Goal: Navigation & Orientation: Understand site structure

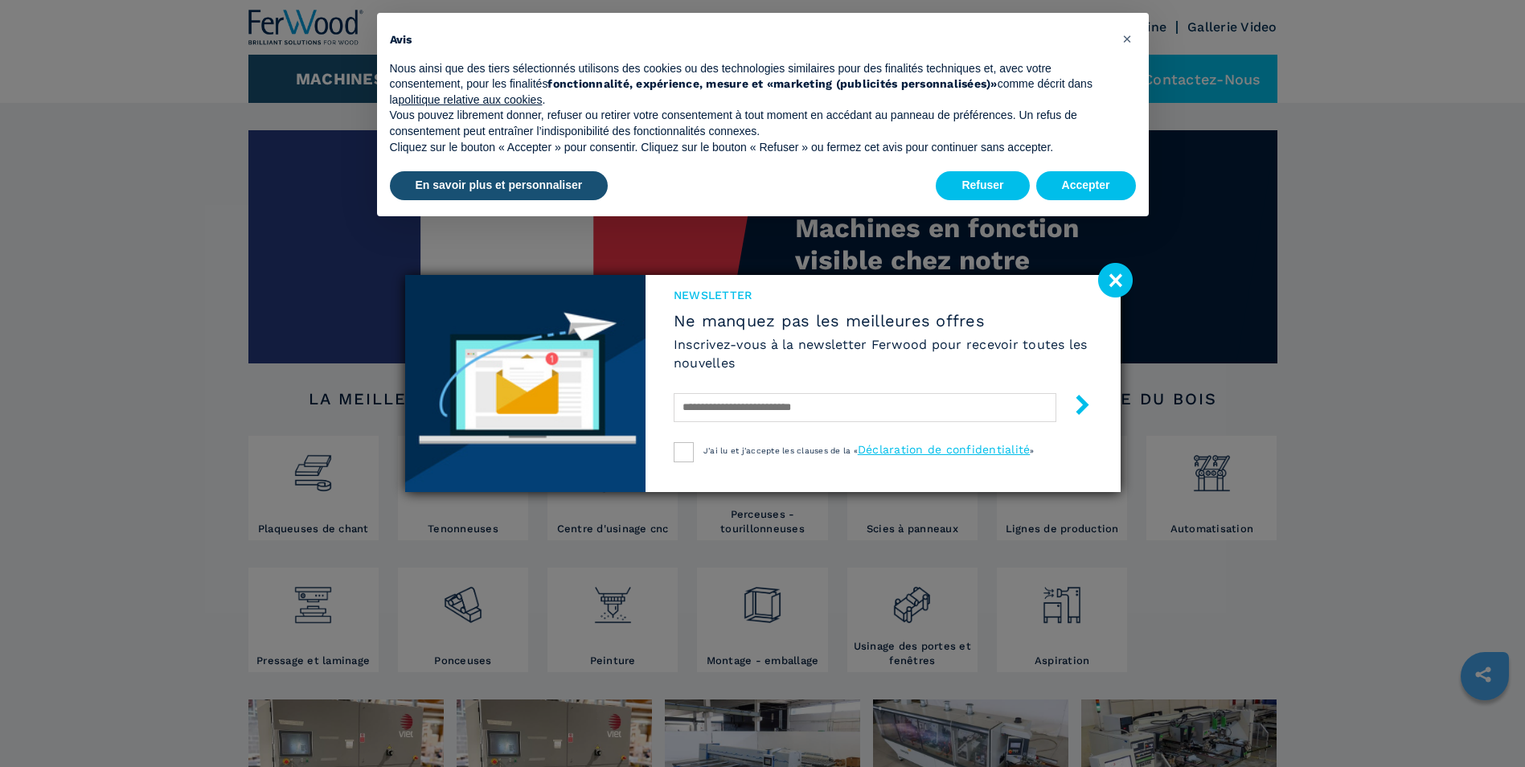
click at [1133, 265] on div "Newsletter Ne manquez pas les meilleures offres Inscrivez-vous à la newsletter …" at bounding box center [762, 383] width 1525 height 767
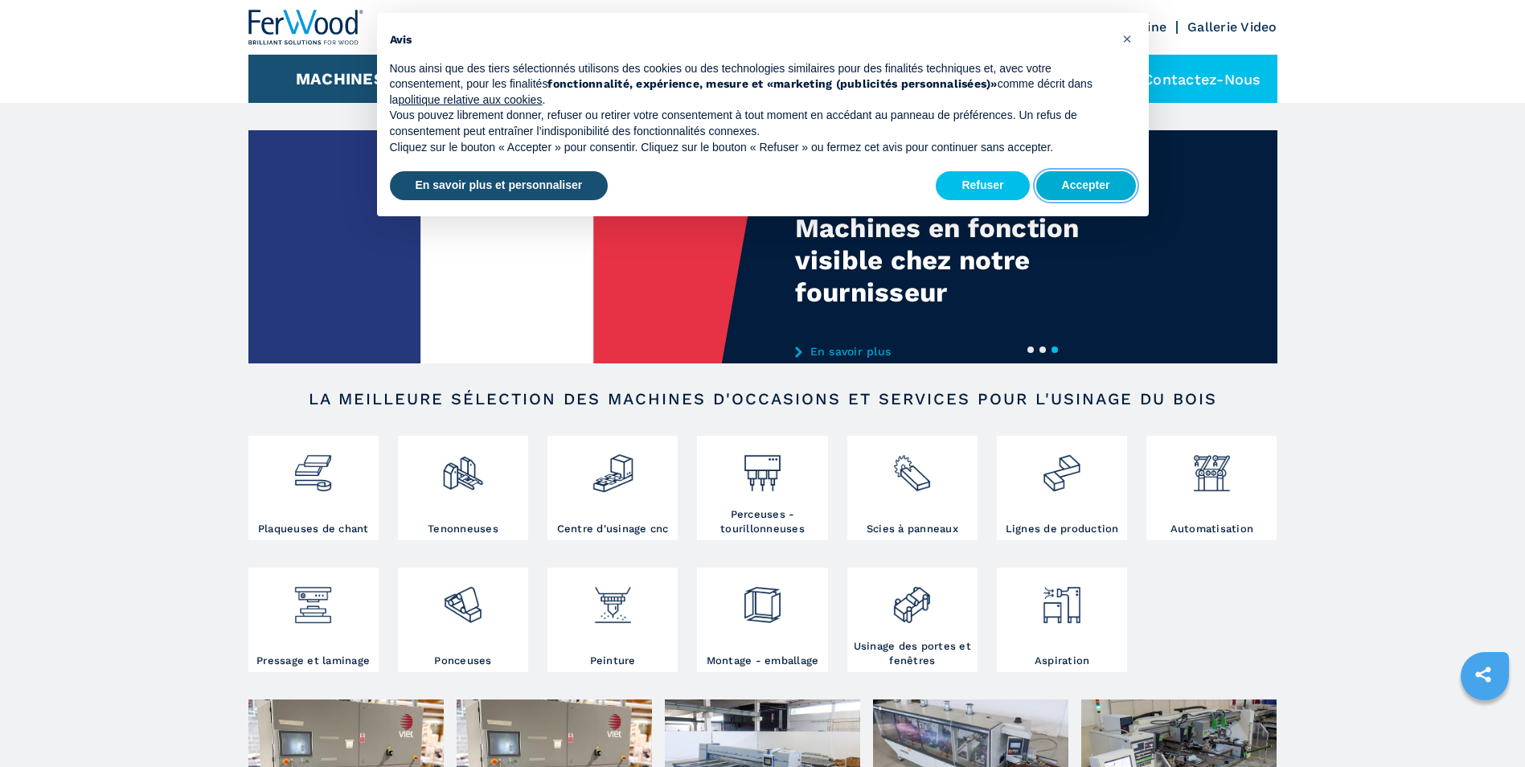
click at [1072, 193] on button "Accepter" at bounding box center [1086, 185] width 100 height 29
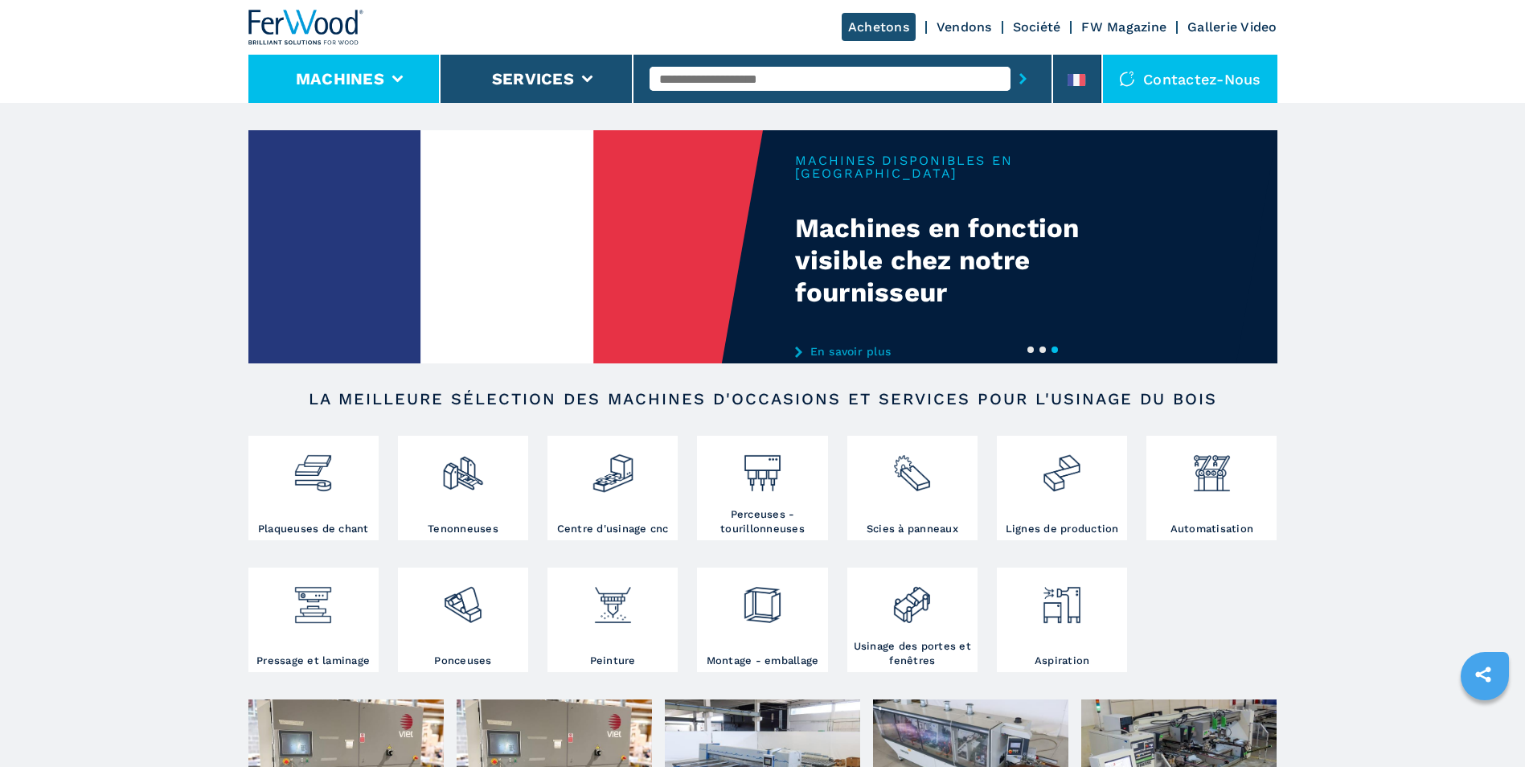
click at [359, 74] on button "Machines" at bounding box center [340, 78] width 88 height 19
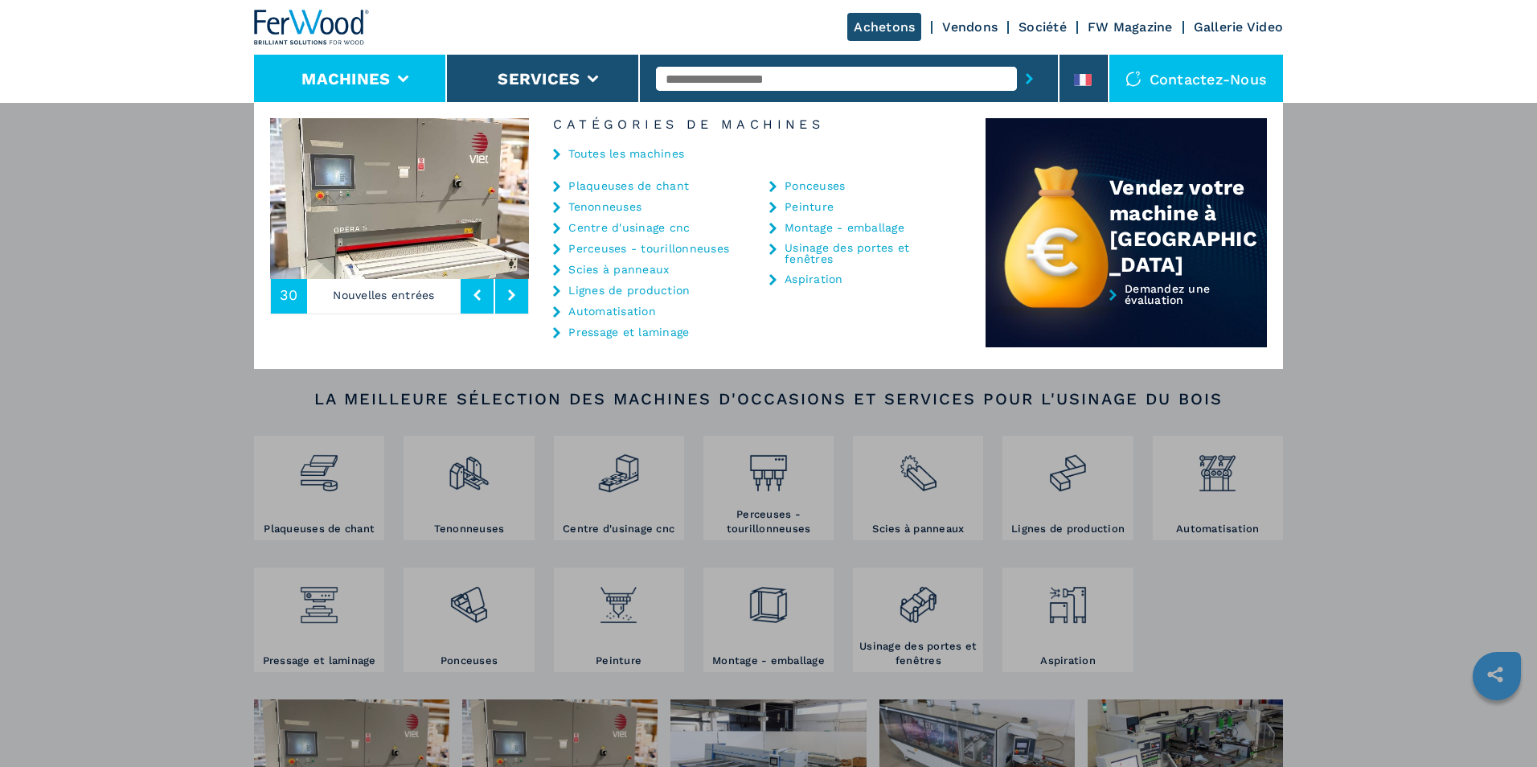
click at [588, 150] on link "Toutes les machines" at bounding box center [626, 153] width 116 height 11
click at [596, 151] on link "Toutes les machines" at bounding box center [626, 153] width 116 height 11
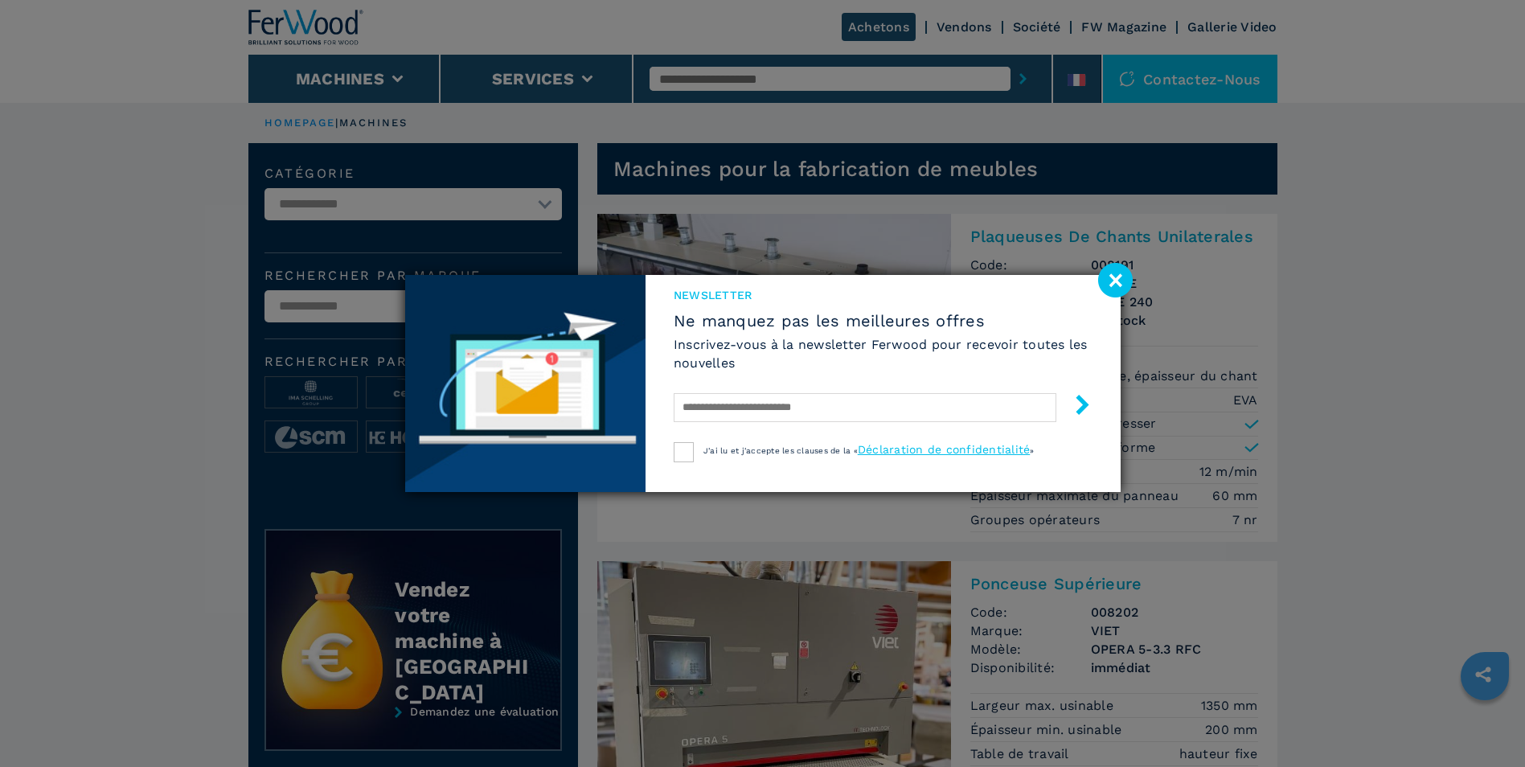
click at [1128, 282] on image at bounding box center [1115, 280] width 35 height 35
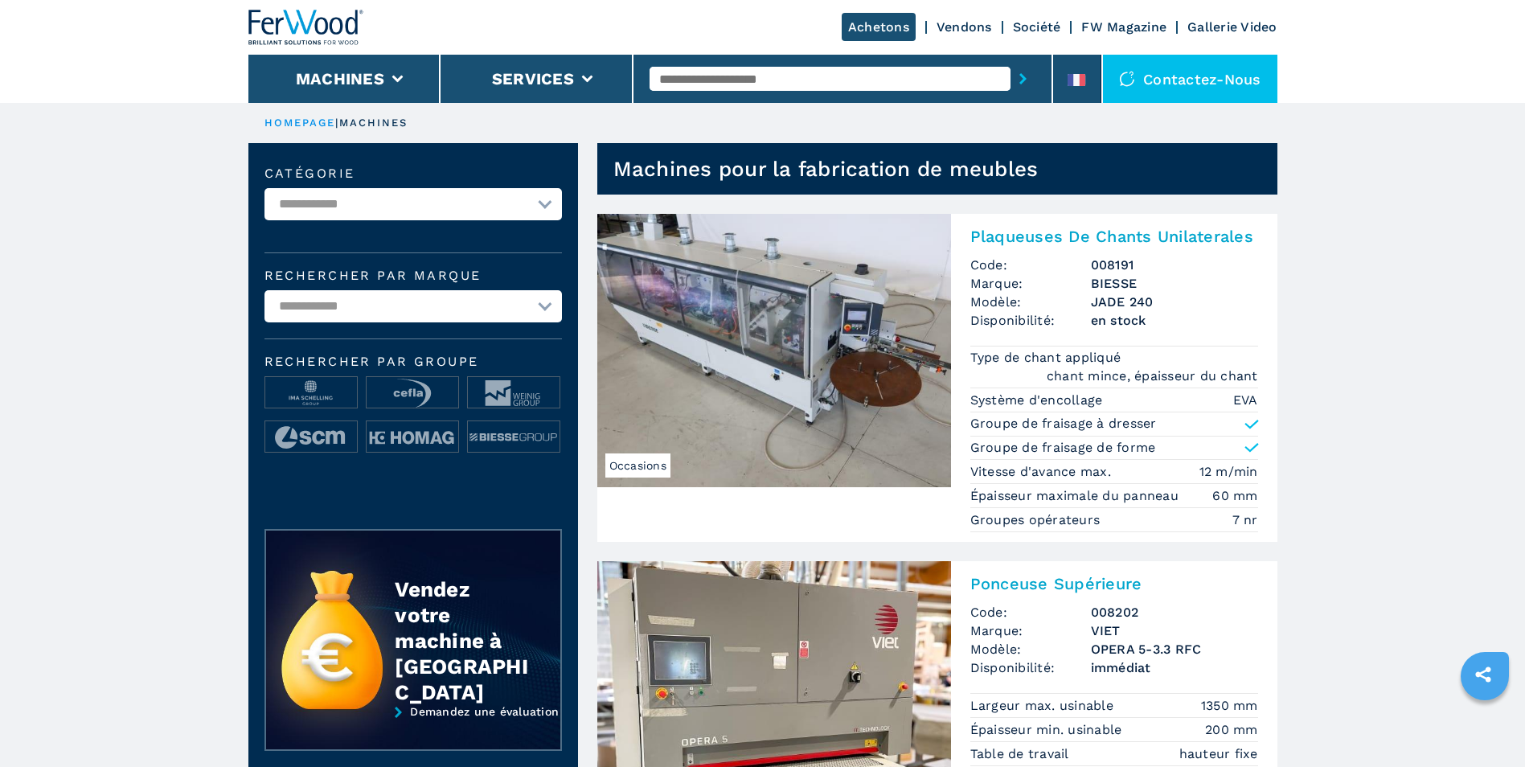
click at [1025, 30] on link "Société" at bounding box center [1037, 26] width 48 height 15
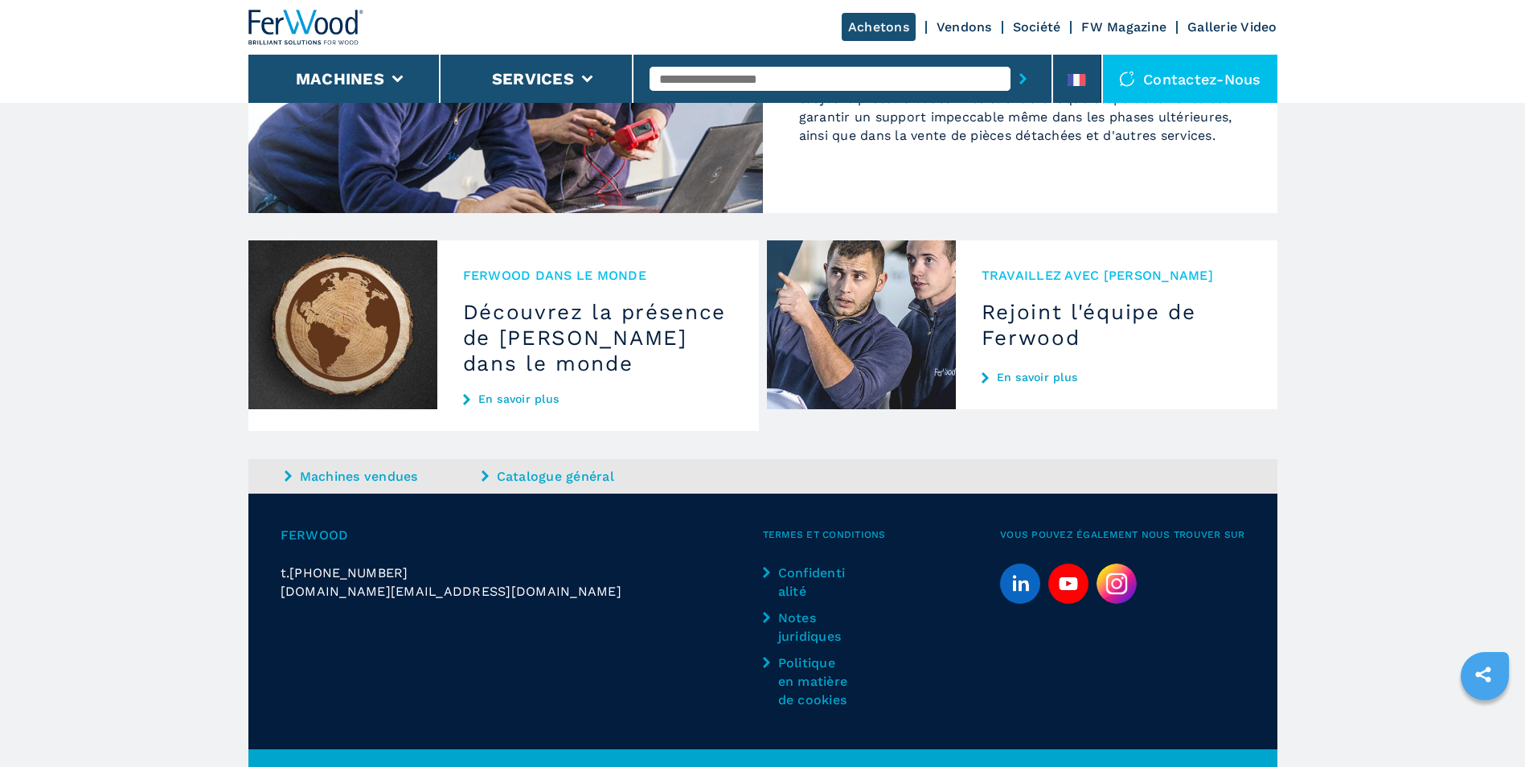
scroll to position [1681, 0]
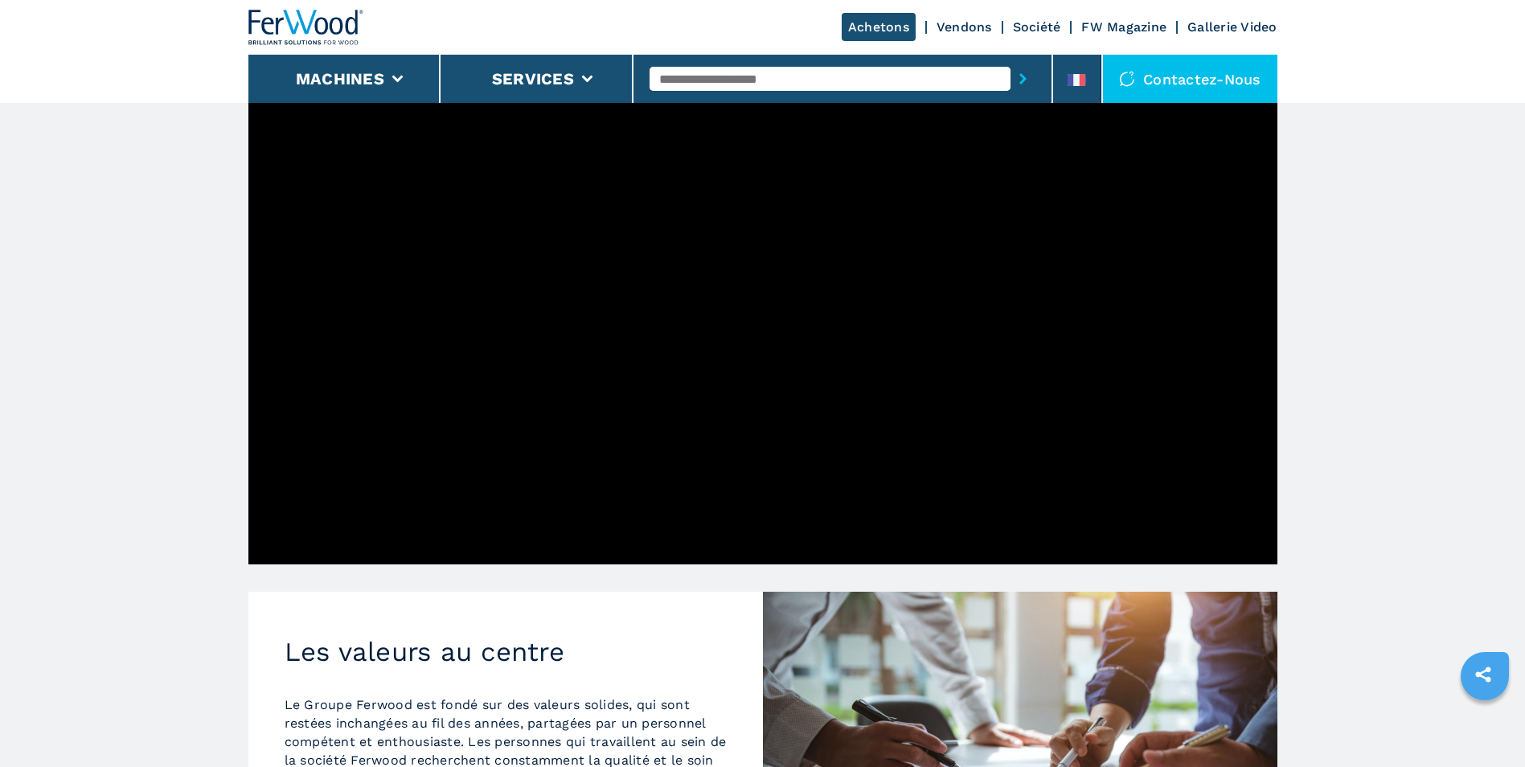
scroll to position [234, 0]
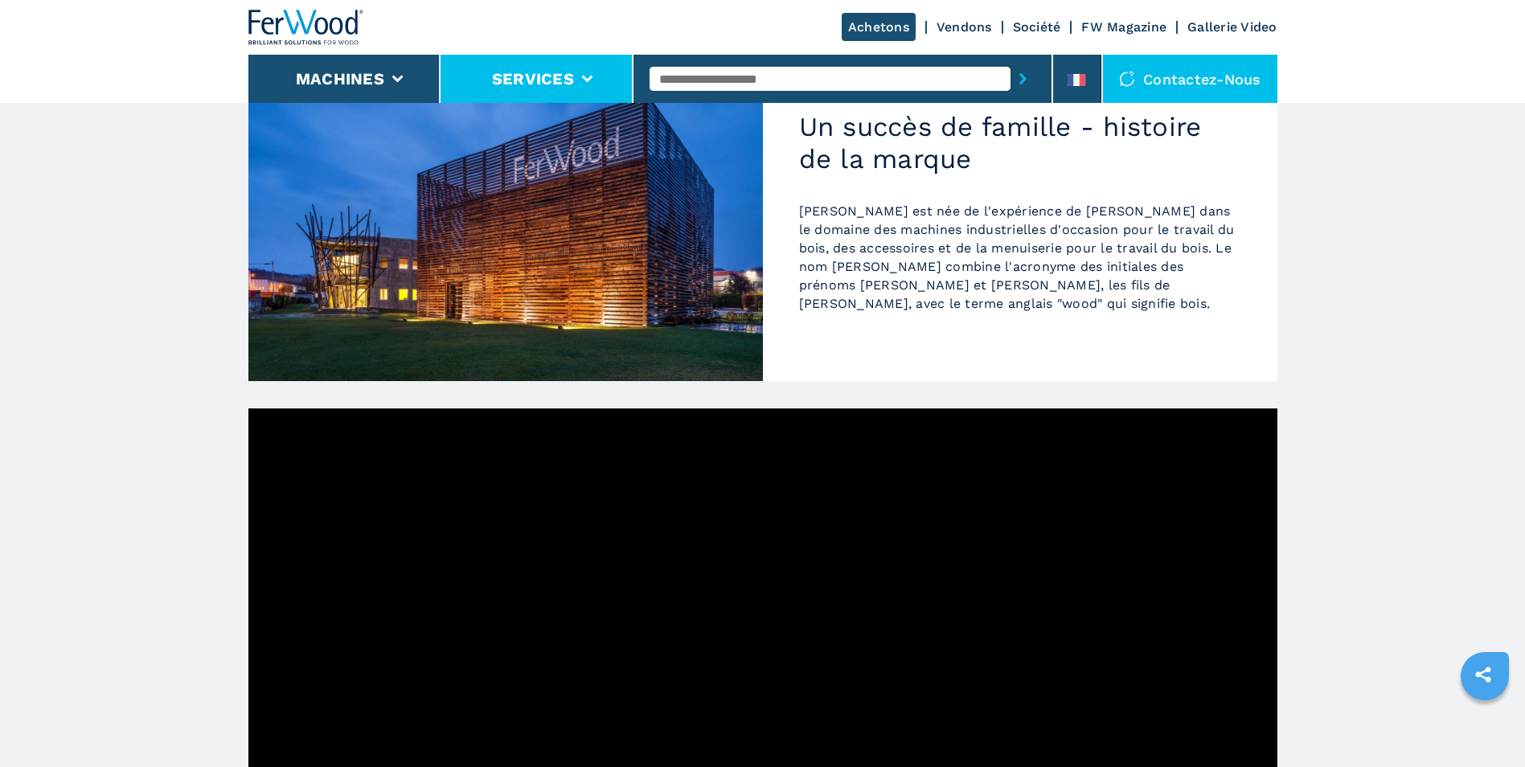
click at [503, 84] on button "Services" at bounding box center [533, 78] width 82 height 19
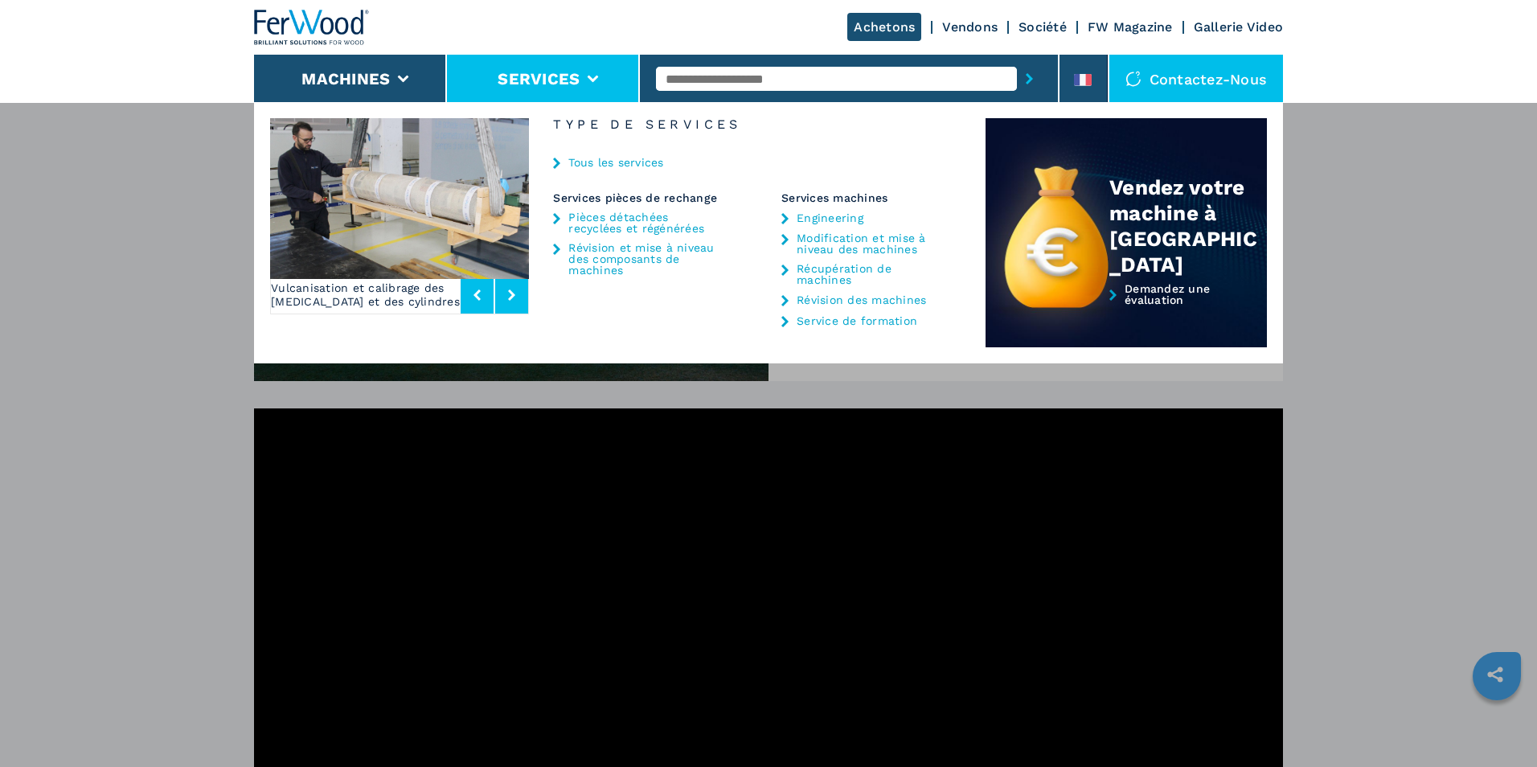
click at [165, 480] on div "Machines Plaqueuses de chant Tenonneuses Centre d'usinage cnc Perceuses - touri…" at bounding box center [768, 485] width 1537 height 767
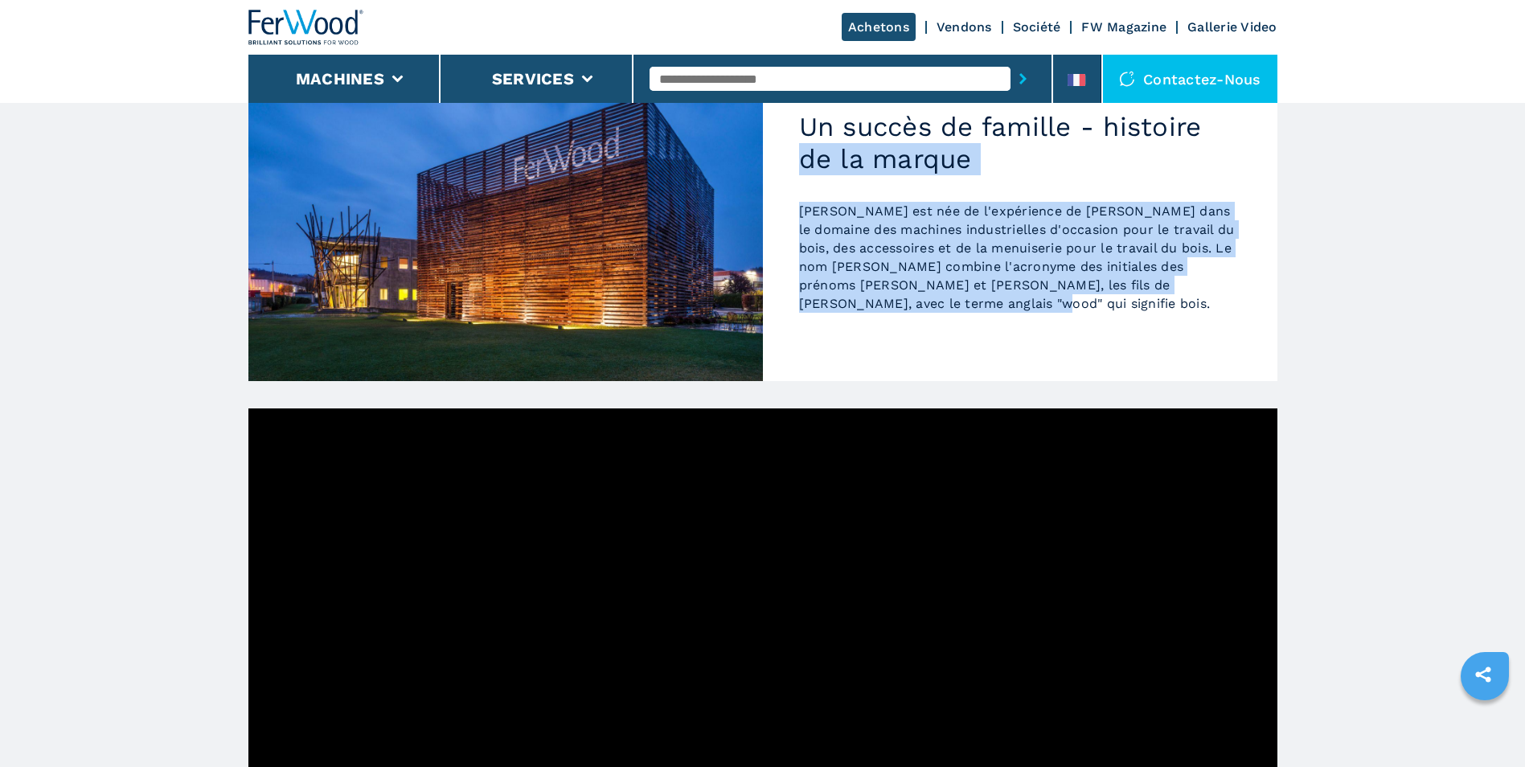
drag, startPoint x: 921, startPoint y: 319, endPoint x: 784, endPoint y: 186, distance: 191.0
click at [784, 186] on div "Un succès de famille - histoire de la marque Ferwood est née de l'expérience de…" at bounding box center [1020, 224] width 514 height 314
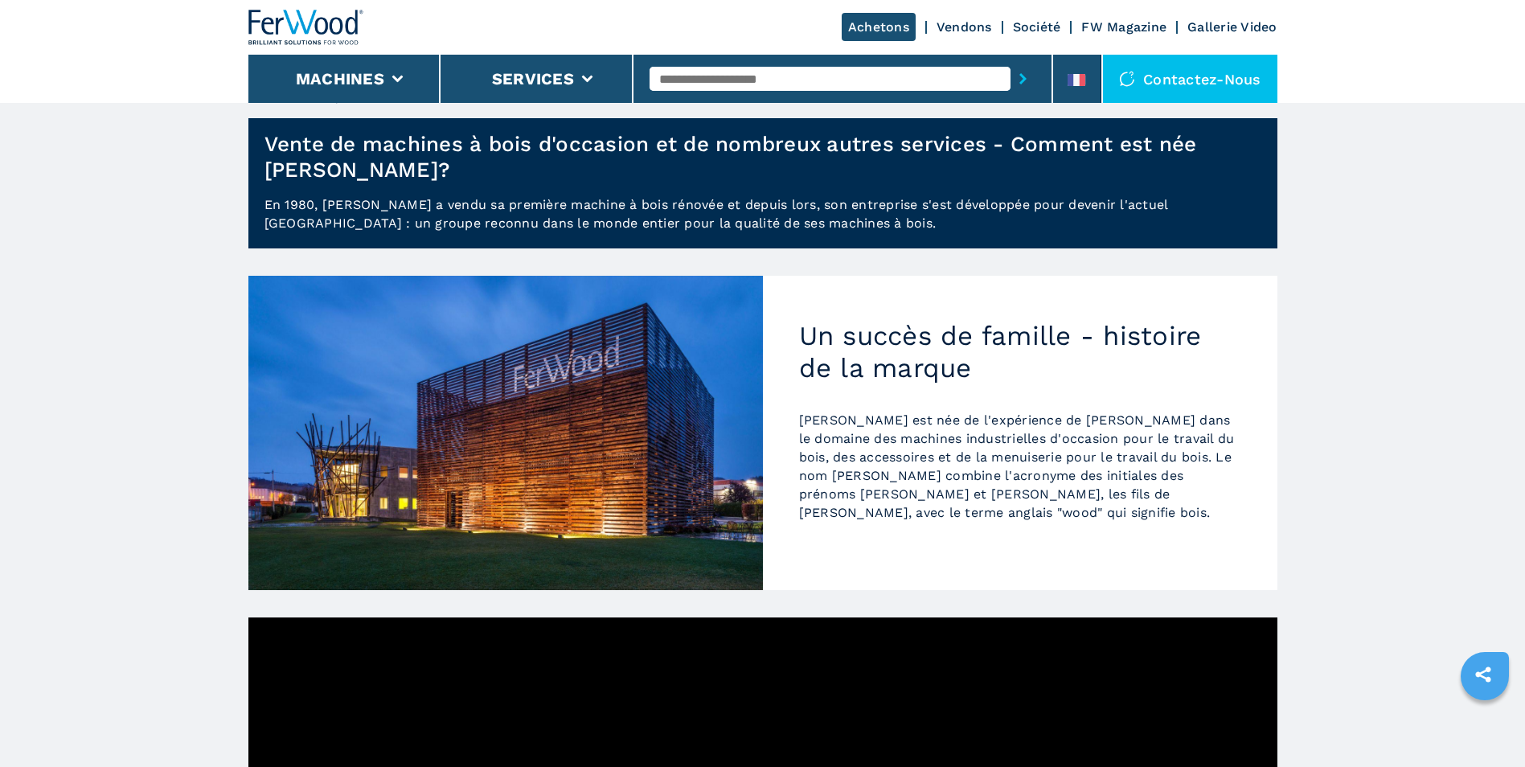
scroll to position [0, 0]
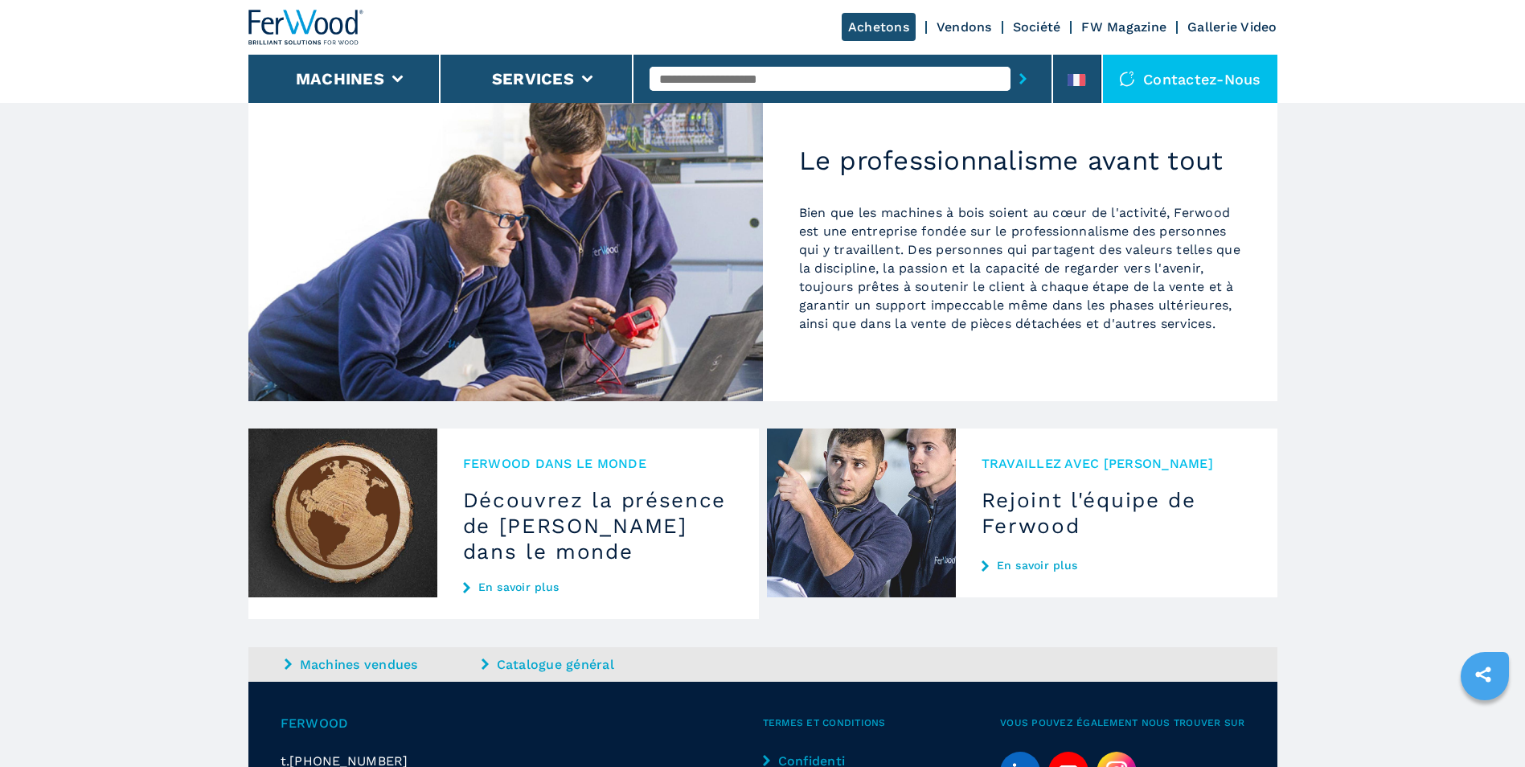
scroll to position [1681, 0]
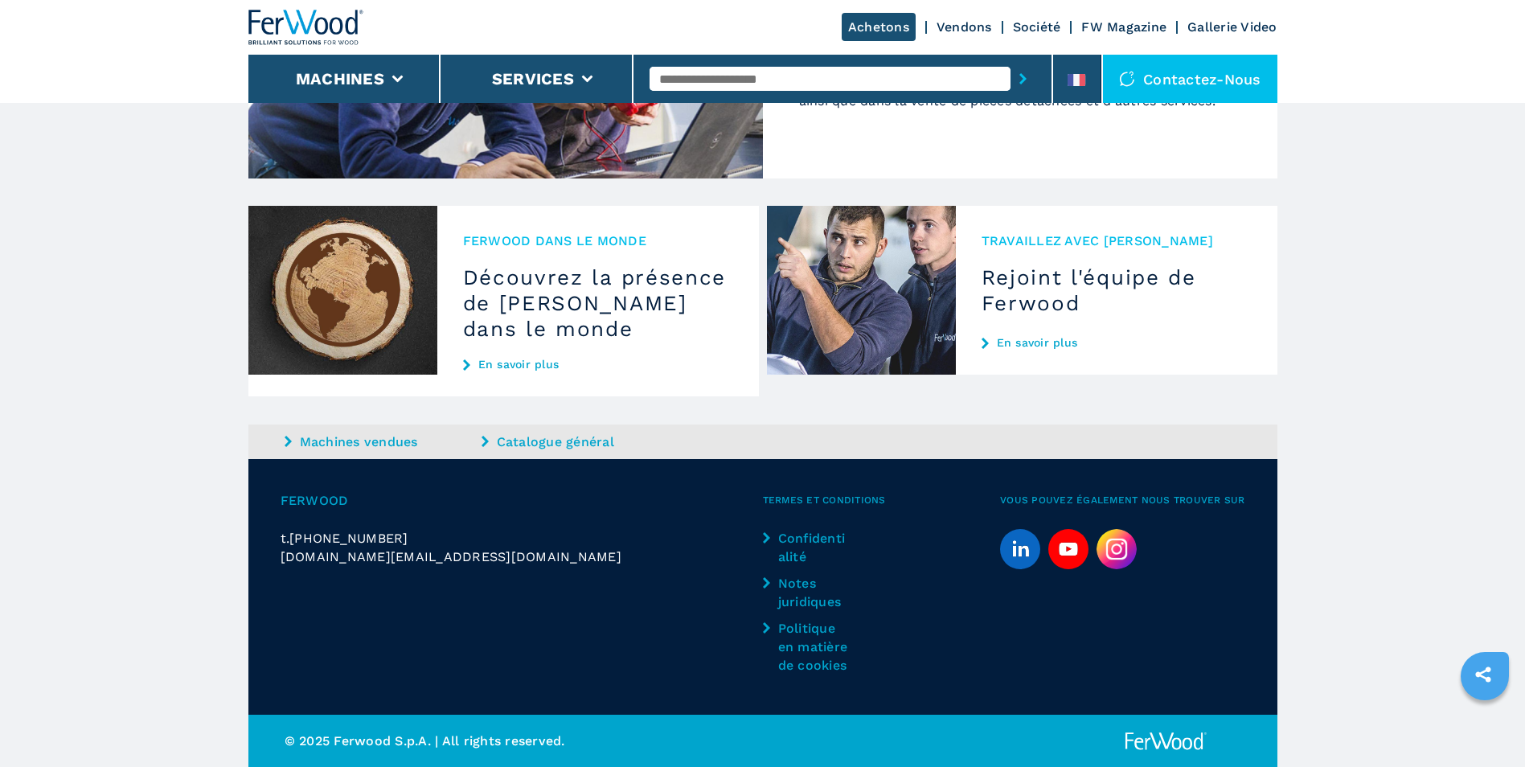
click at [527, 449] on link "Catalogue général" at bounding box center [578, 441] width 193 height 18
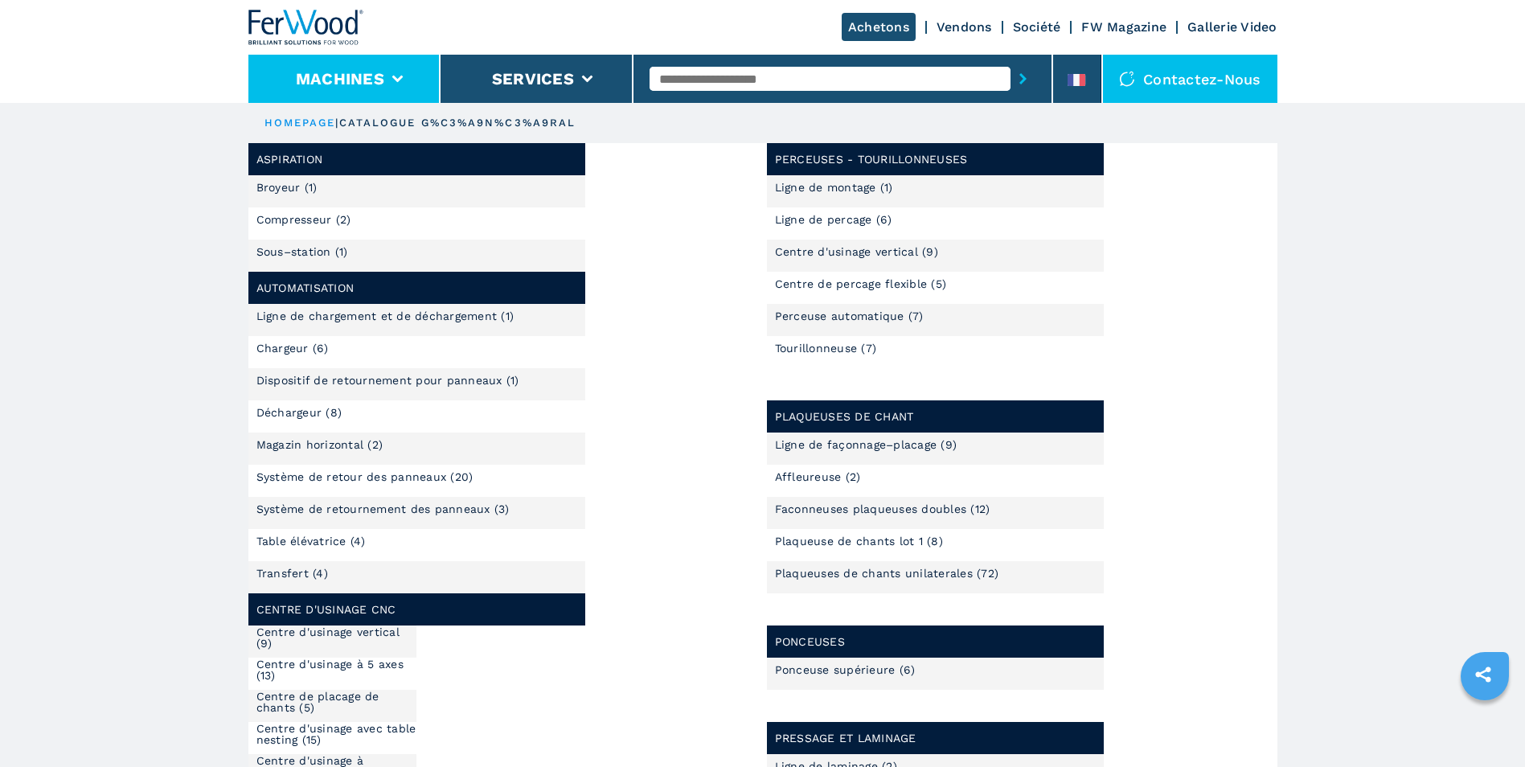
click at [366, 80] on button "Machines" at bounding box center [340, 78] width 88 height 19
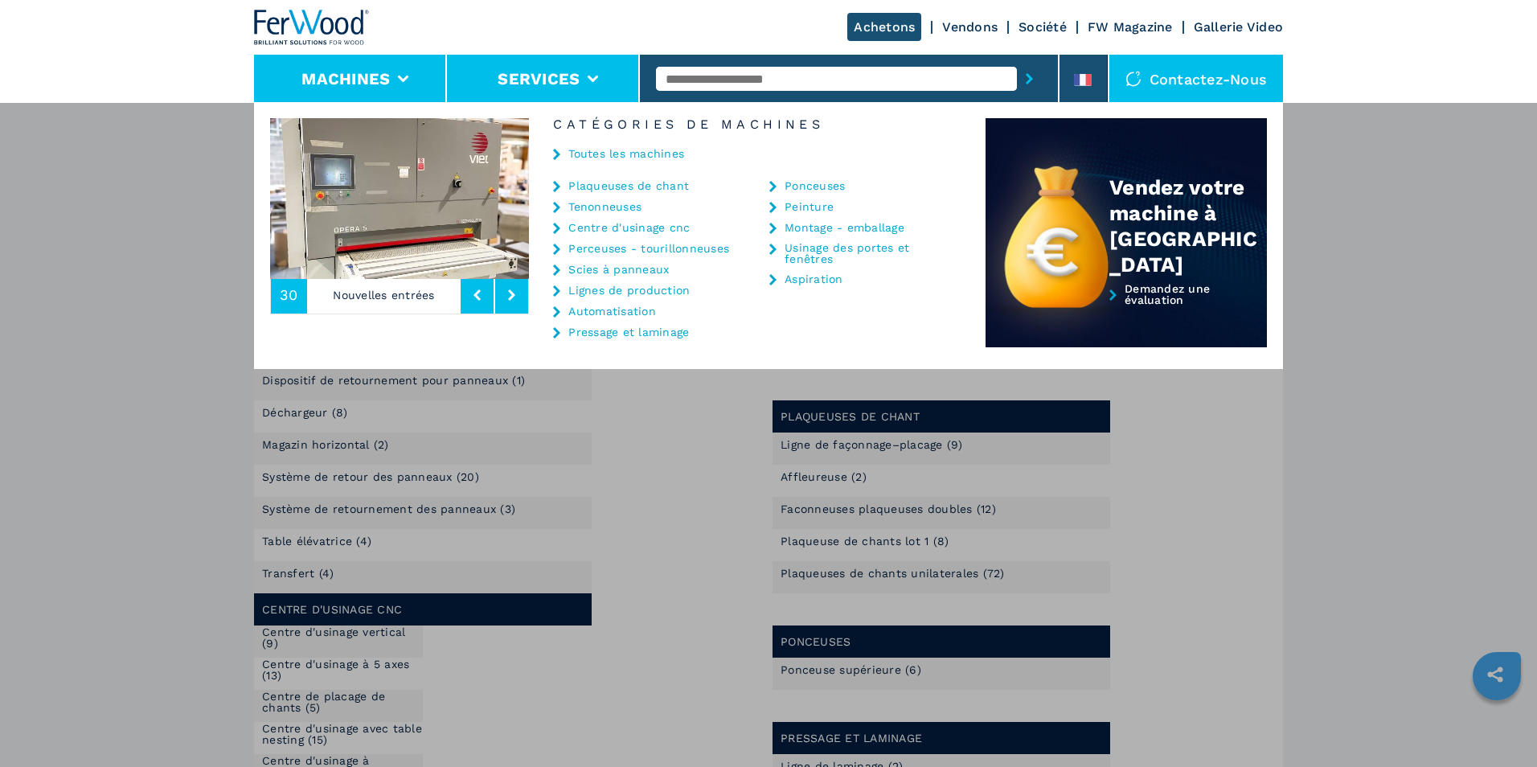
click at [543, 83] on button "Services" at bounding box center [539, 78] width 82 height 19
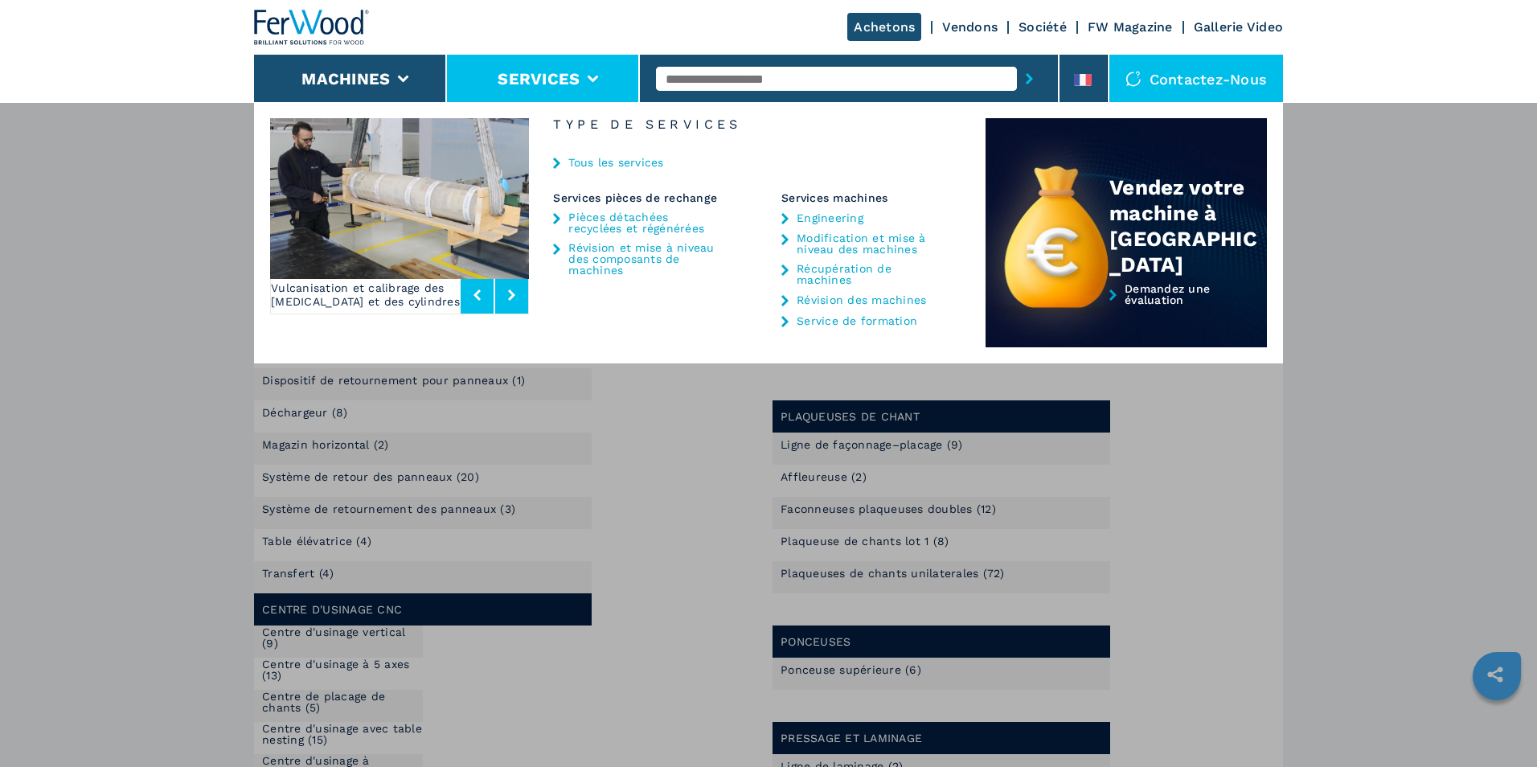
click at [880, 24] on link "Achetons" at bounding box center [884, 27] width 74 height 28
click at [973, 33] on link "Vendons" at bounding box center [969, 26] width 55 height 15
click at [936, 24] on div "Achetons Vendons Société FW Magazine Gallerie Video" at bounding box center [1065, 27] width 436 height 13
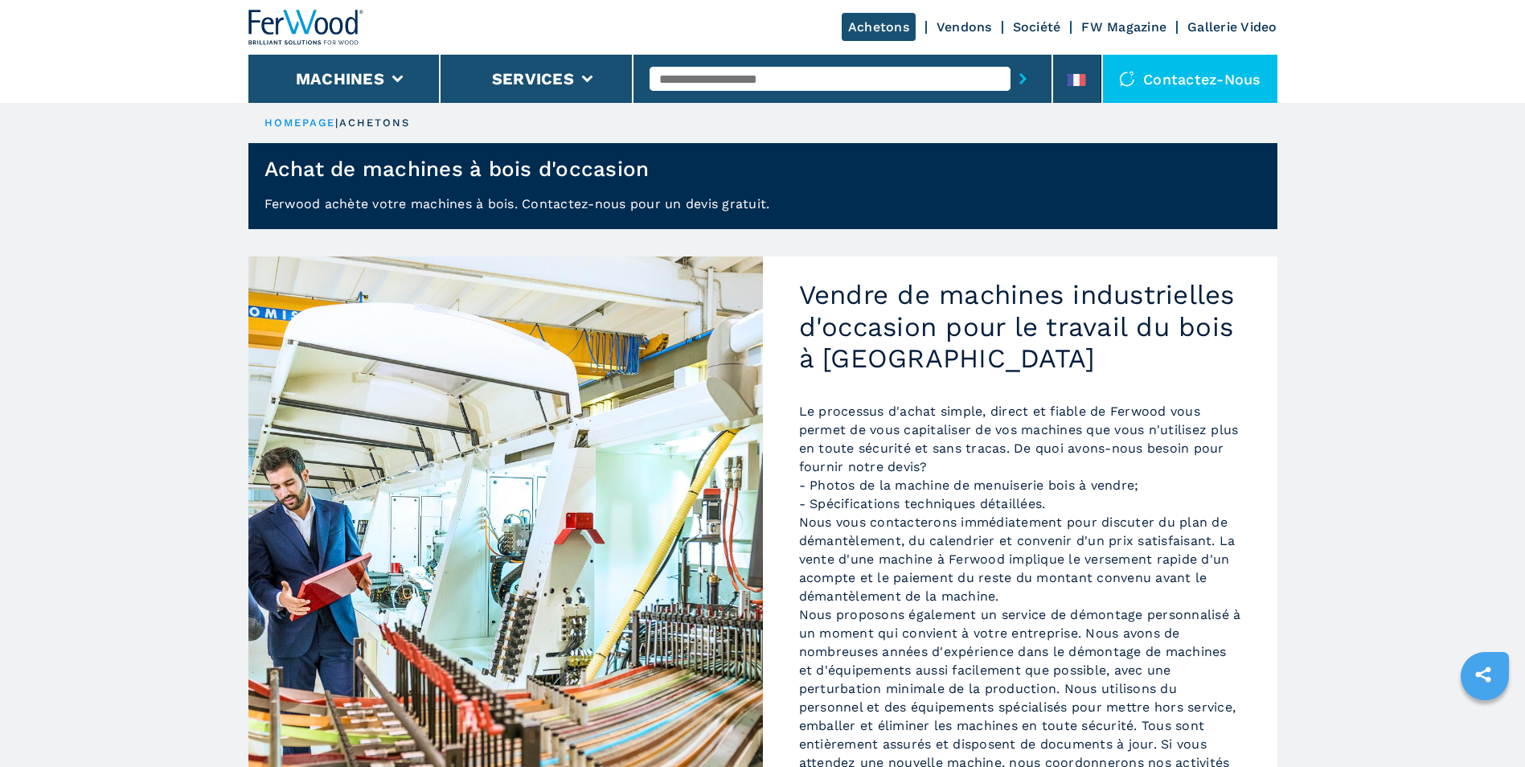
click at [1035, 34] on link "Société" at bounding box center [1037, 26] width 48 height 15
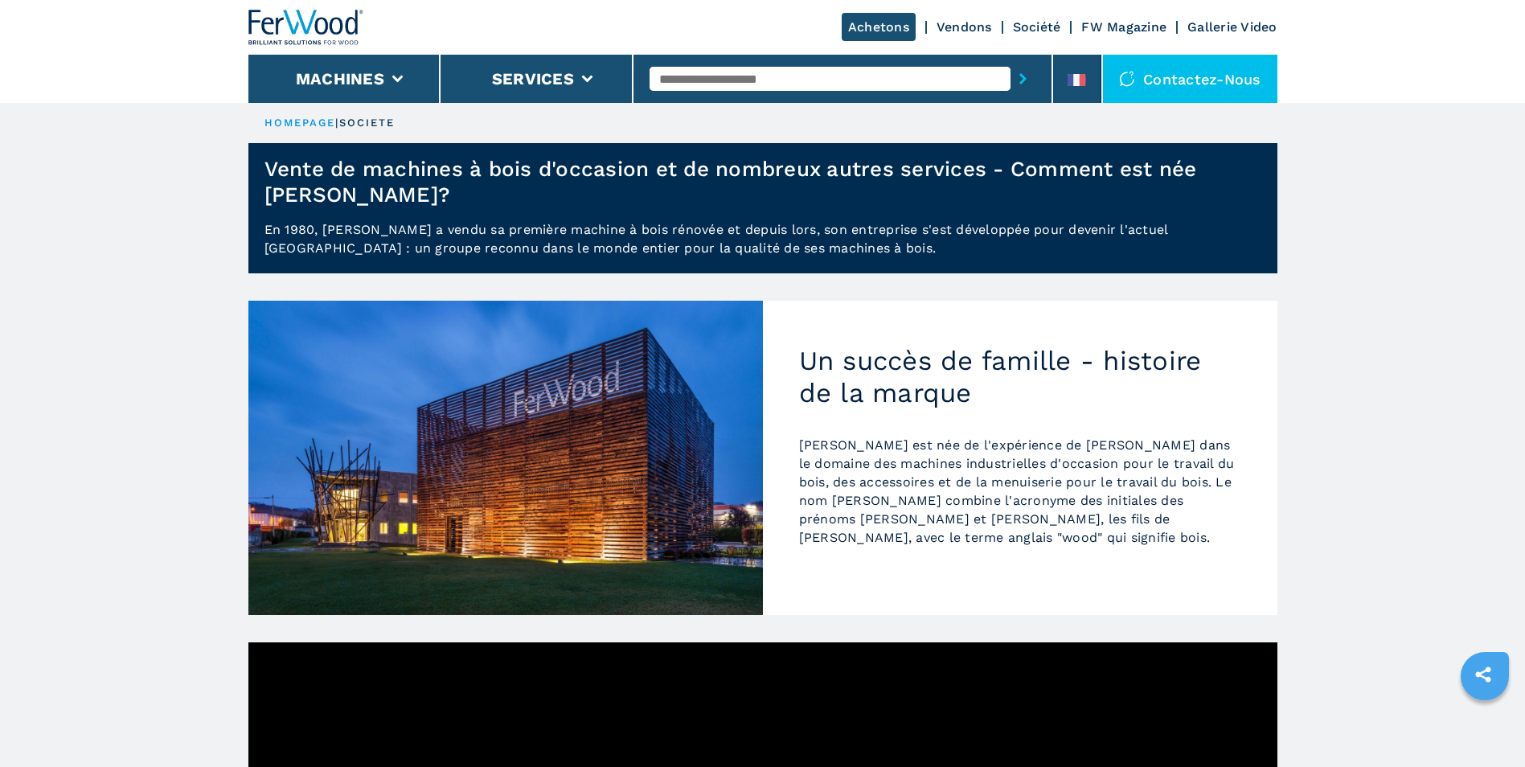
click at [1216, 23] on link "Gallerie Video" at bounding box center [1232, 26] width 90 height 15
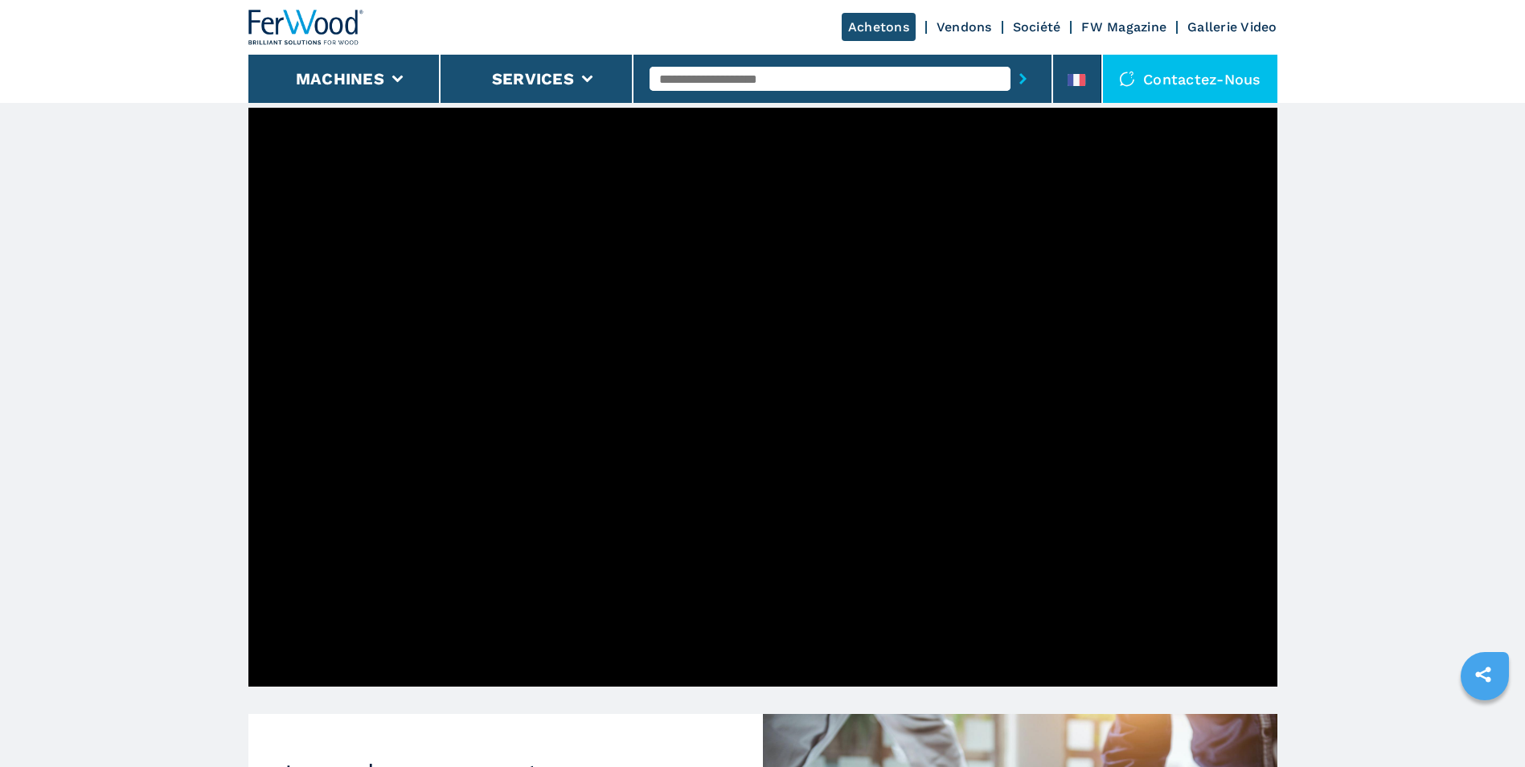
scroll to position [563, 0]
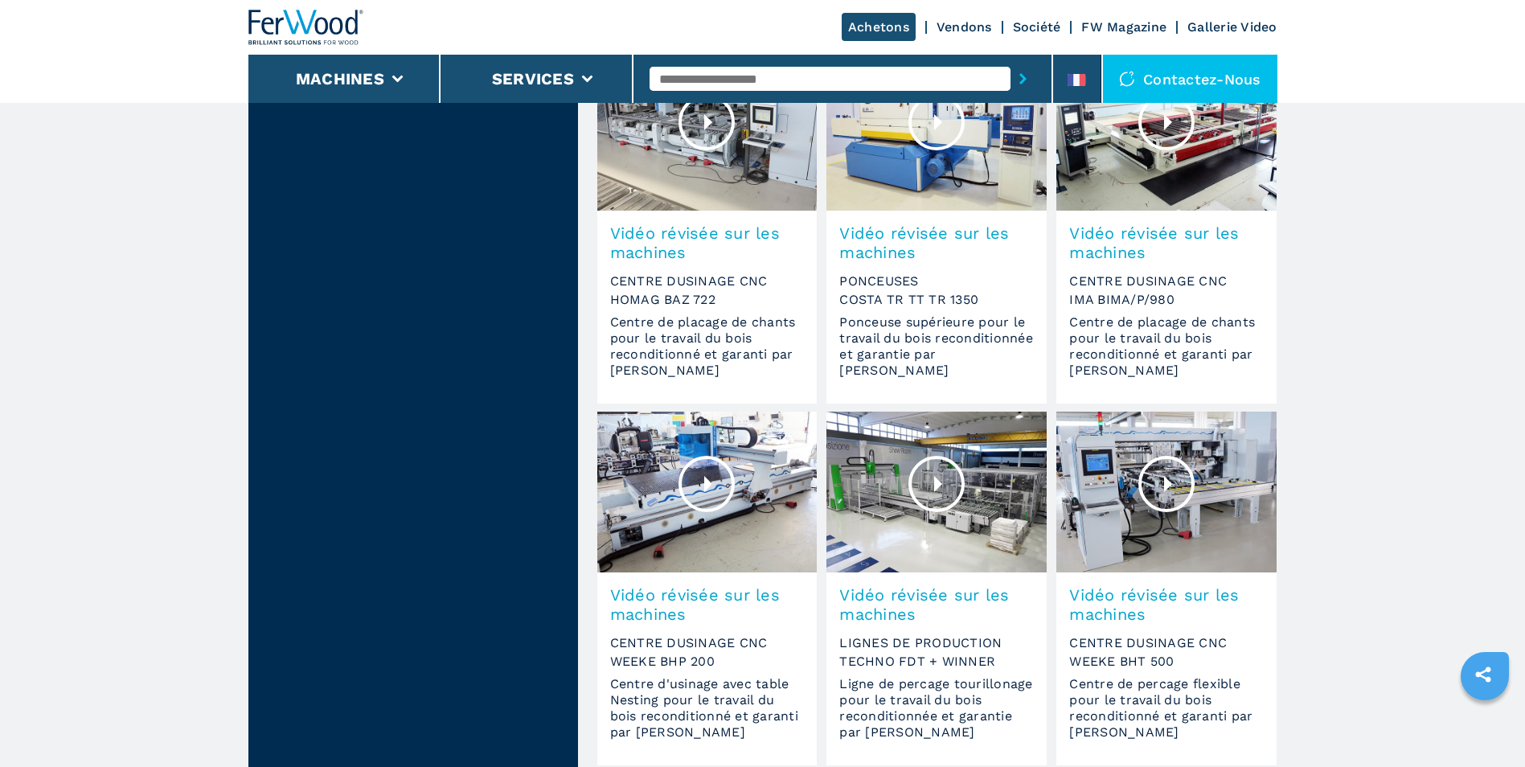
scroll to position [1015, 0]
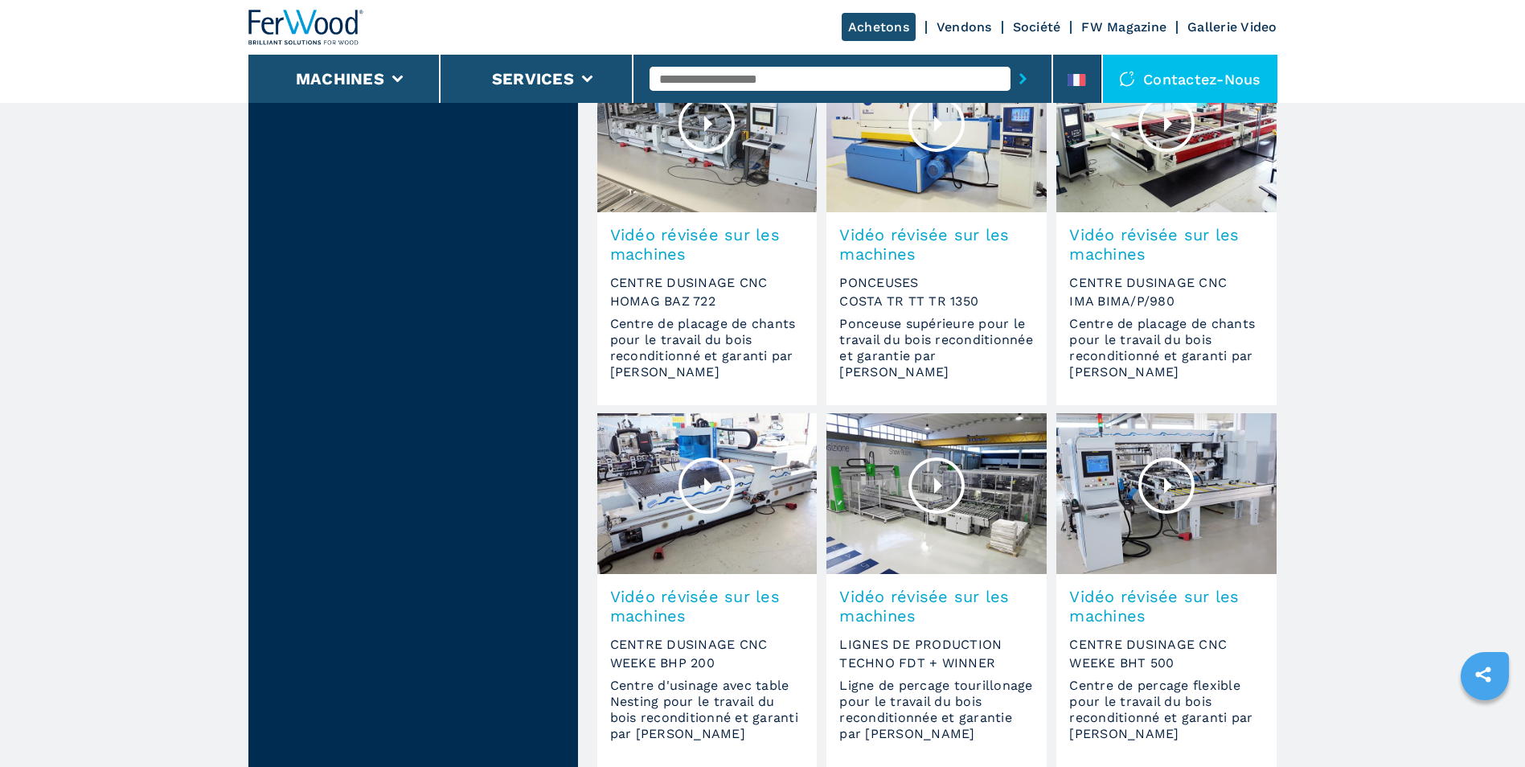
click at [322, 20] on img at bounding box center [306, 27] width 116 height 35
